Goal: Task Accomplishment & Management: Use online tool/utility

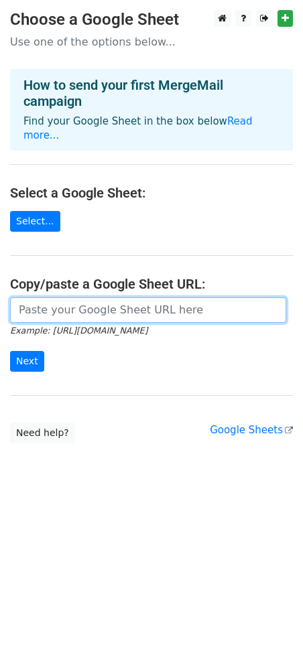
click at [111, 297] on input "url" at bounding box center [148, 309] width 276 height 25
paste input "https://docs.google.com/spreadsheets/d/1F-pn7y2iSHNdpaAPSCWTaDV66VjlXw4fce3HKIk…"
type input "https://docs.google.com/spreadsheets/d/1F-pn7y2iSHNdpaAPSCWTaDV66VjlXw4fce3HKIk…"
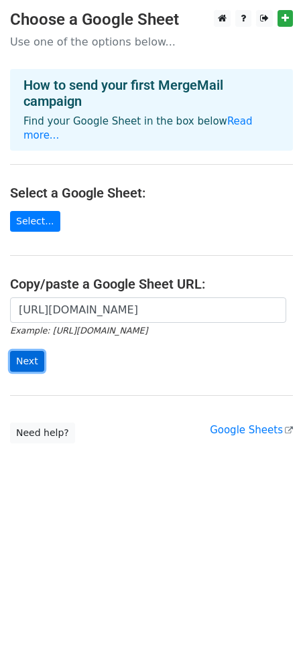
click at [24, 351] on input "Next" at bounding box center [27, 361] width 34 height 21
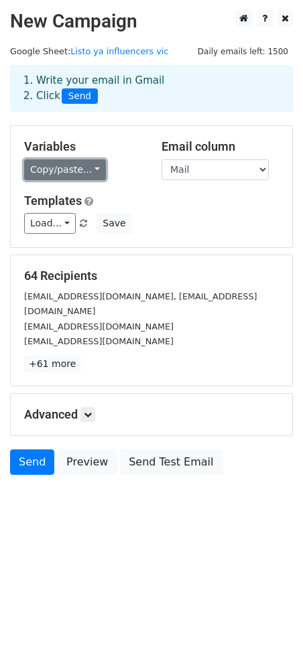
click at [68, 171] on link "Copy/paste..." at bounding box center [65, 169] width 82 height 21
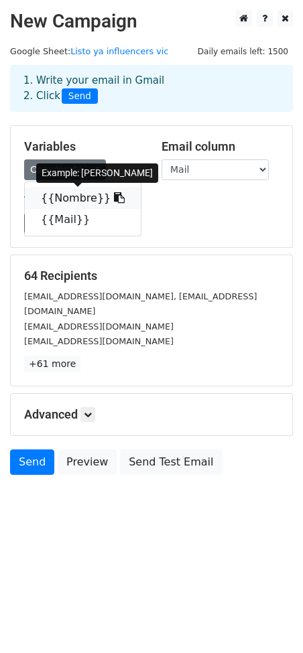
click at [70, 195] on link "{{Nombre}}" at bounding box center [83, 197] width 116 height 21
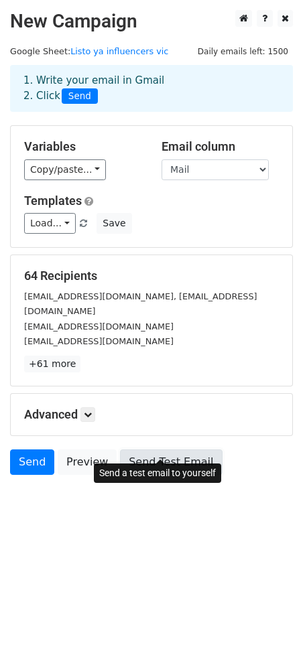
click at [160, 453] on link "Send Test Email" at bounding box center [171, 461] width 102 height 25
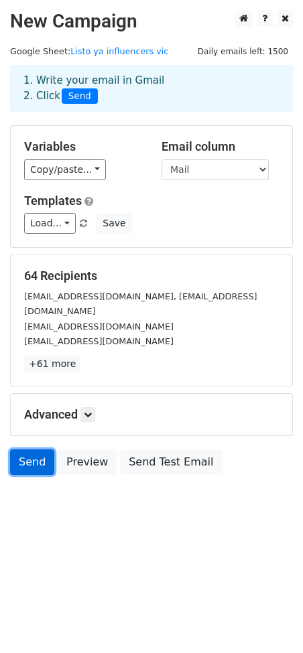
click at [23, 449] on link "Send" at bounding box center [32, 461] width 44 height 25
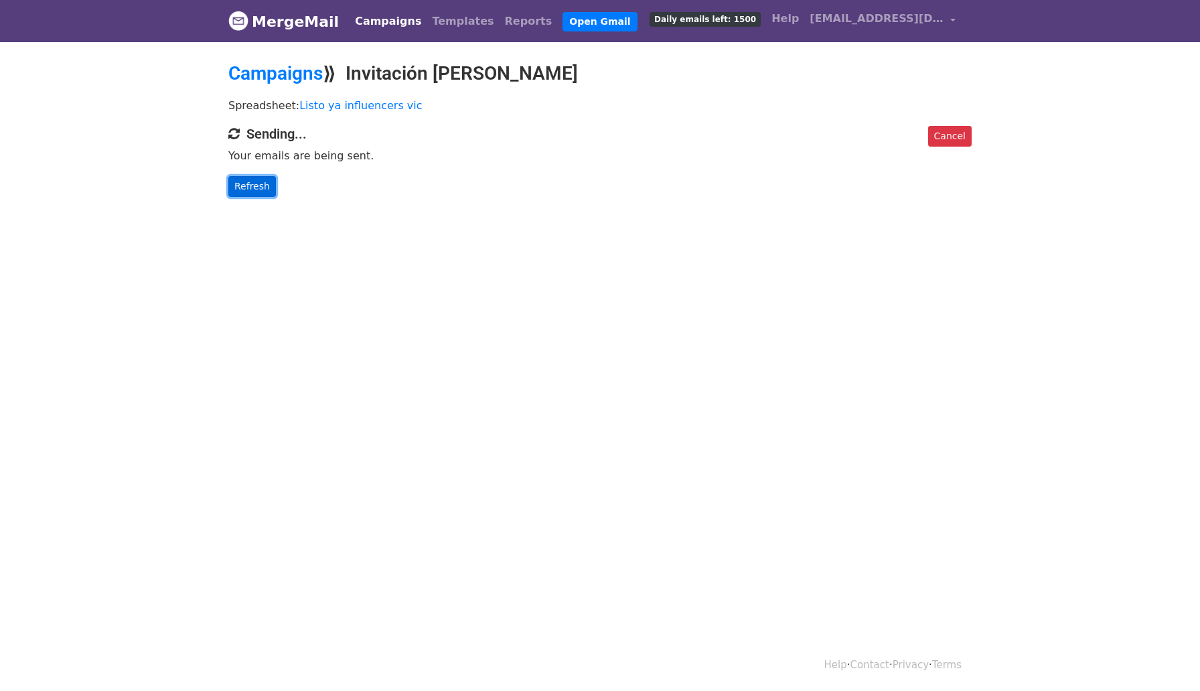
click at [232, 191] on link "Refresh" at bounding box center [252, 186] width 48 height 21
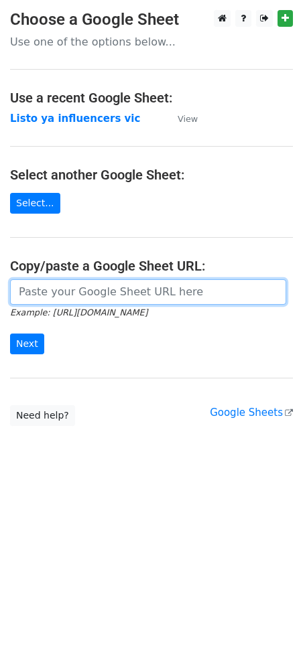
click at [62, 291] on input "url" at bounding box center [148, 291] width 276 height 25
type input "v"
paste input "[PERSON_NAME] ¡Muchas gracias por tu respuesta, que alegría que te hayas animad…"
type input "[PERSON_NAME] ¡Muchas gracias por tu respuesta, que alegría que te hayas animad…"
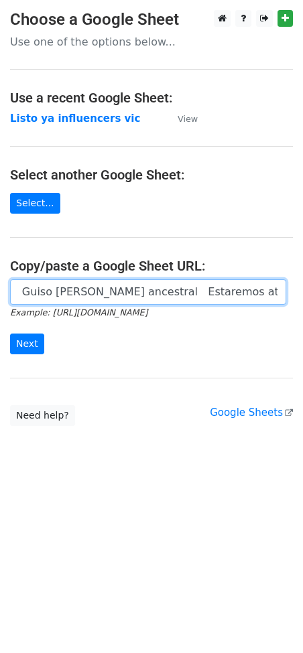
click at [46, 284] on input "Hola Francisca ¡Muchas gracias por tu respuesta, que alegría que te hayas anima…" at bounding box center [148, 291] width 276 height 25
paste input "https://docs.google.com/spreadsheets/d/1F-pn7y2iSHNdpaAPSCWTaDV66VjlXw4fce3HKIk…"
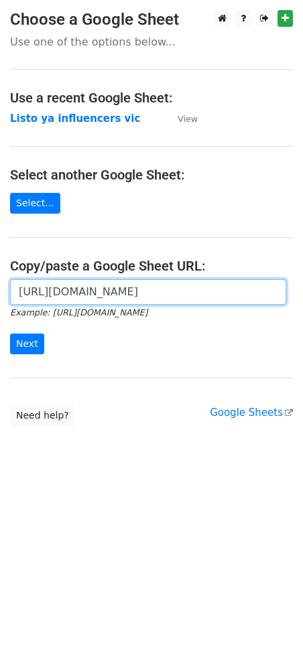
scroll to position [0, 297]
type input "https://docs.google.com/spreadsheets/d/1F-pn7y2iSHNdpaAPSCWTaDV66VjlXw4fce3HKIk…"
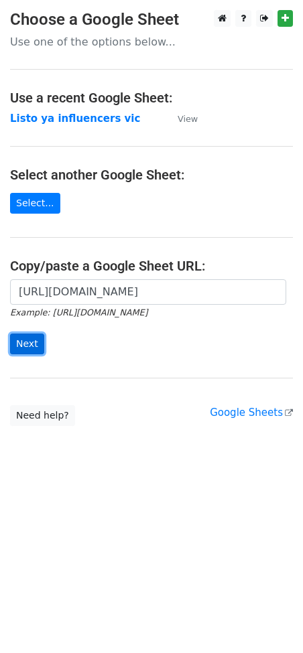
click at [29, 348] on input "Next" at bounding box center [27, 343] width 34 height 21
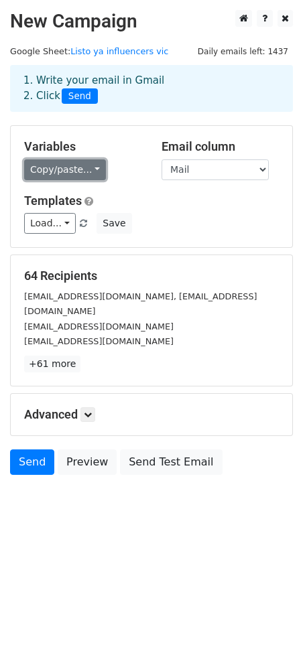
click at [70, 168] on link "Copy/paste..." at bounding box center [65, 169] width 82 height 21
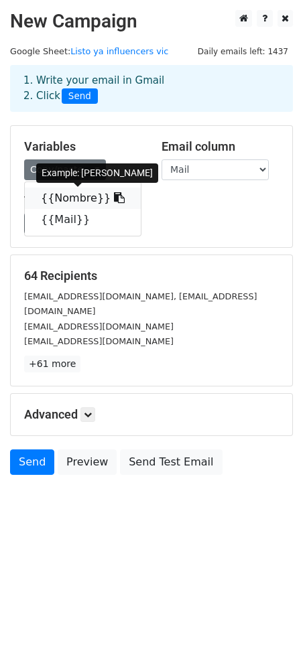
click at [73, 196] on link "{{Nombre}}" at bounding box center [83, 197] width 116 height 21
